Goal: Task Accomplishment & Management: Manage account settings

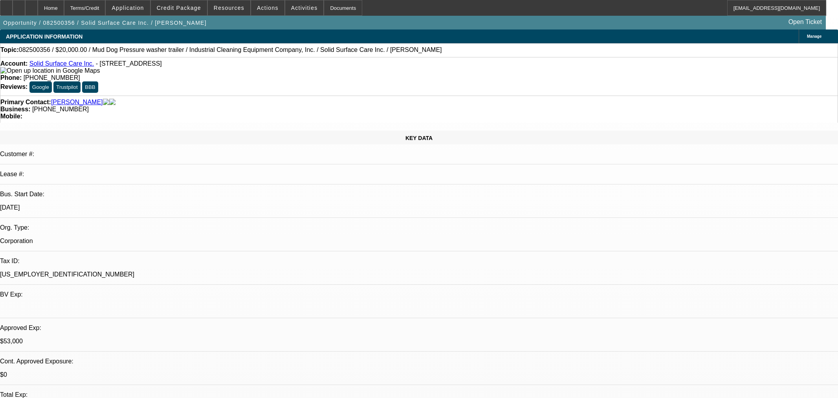
select select "0"
select select "2"
select select "0"
select select "6"
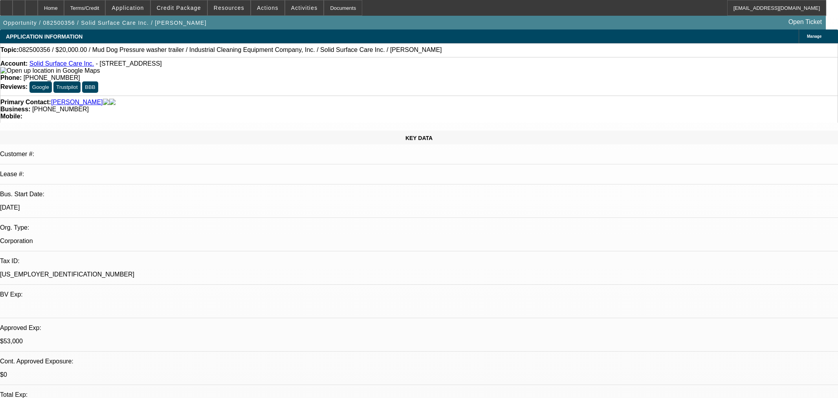
select select "0"
select select "2"
select select "0"
select select "6"
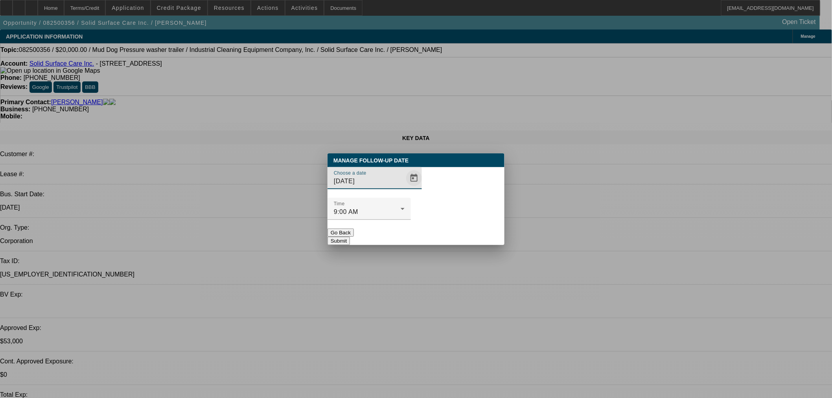
click at [404, 187] on span "Open calendar" at bounding box center [413, 178] width 19 height 19
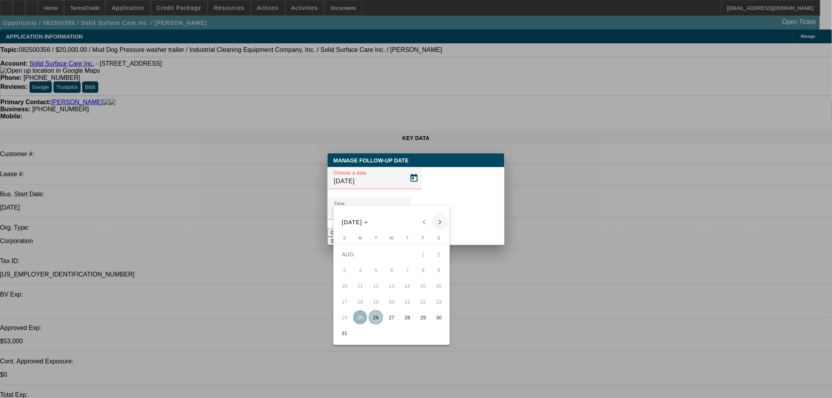
click at [438, 220] on span "Next month" at bounding box center [440, 222] width 16 height 16
click at [423, 273] on span "5" at bounding box center [423, 270] width 14 height 14
type input "[DATE]"
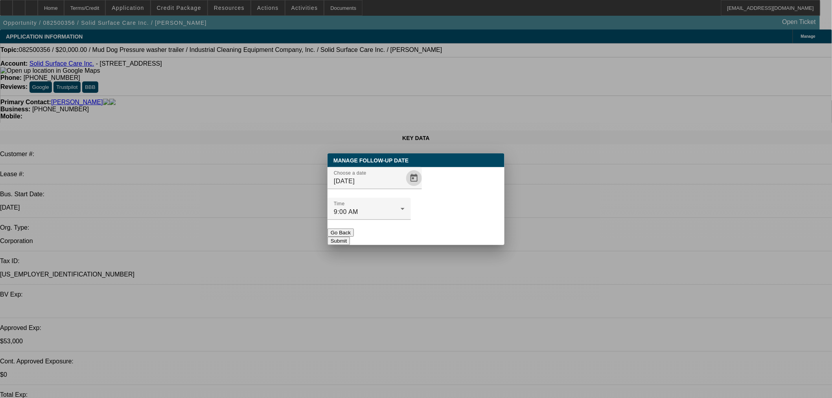
click at [350, 237] on button "Submit" at bounding box center [338, 241] width 22 height 8
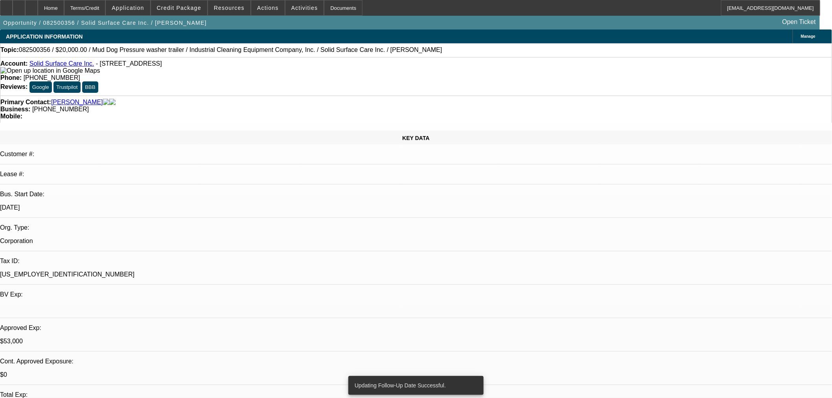
radio input "true"
type textarea "FU [DATE]"
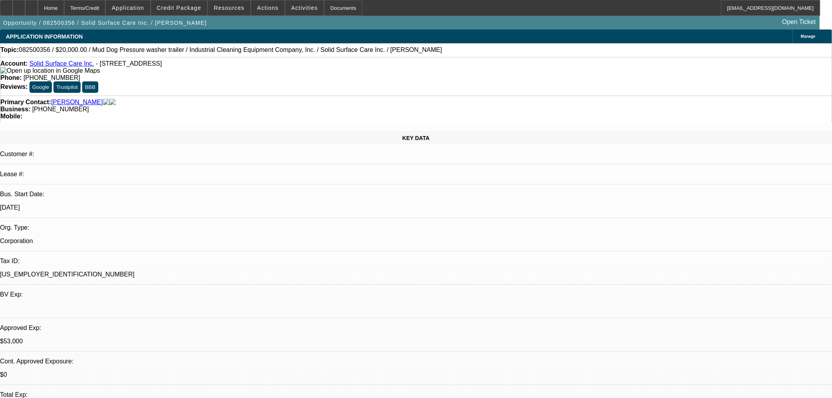
radio input "true"
